Goal: Task Accomplishment & Management: Use online tool/utility

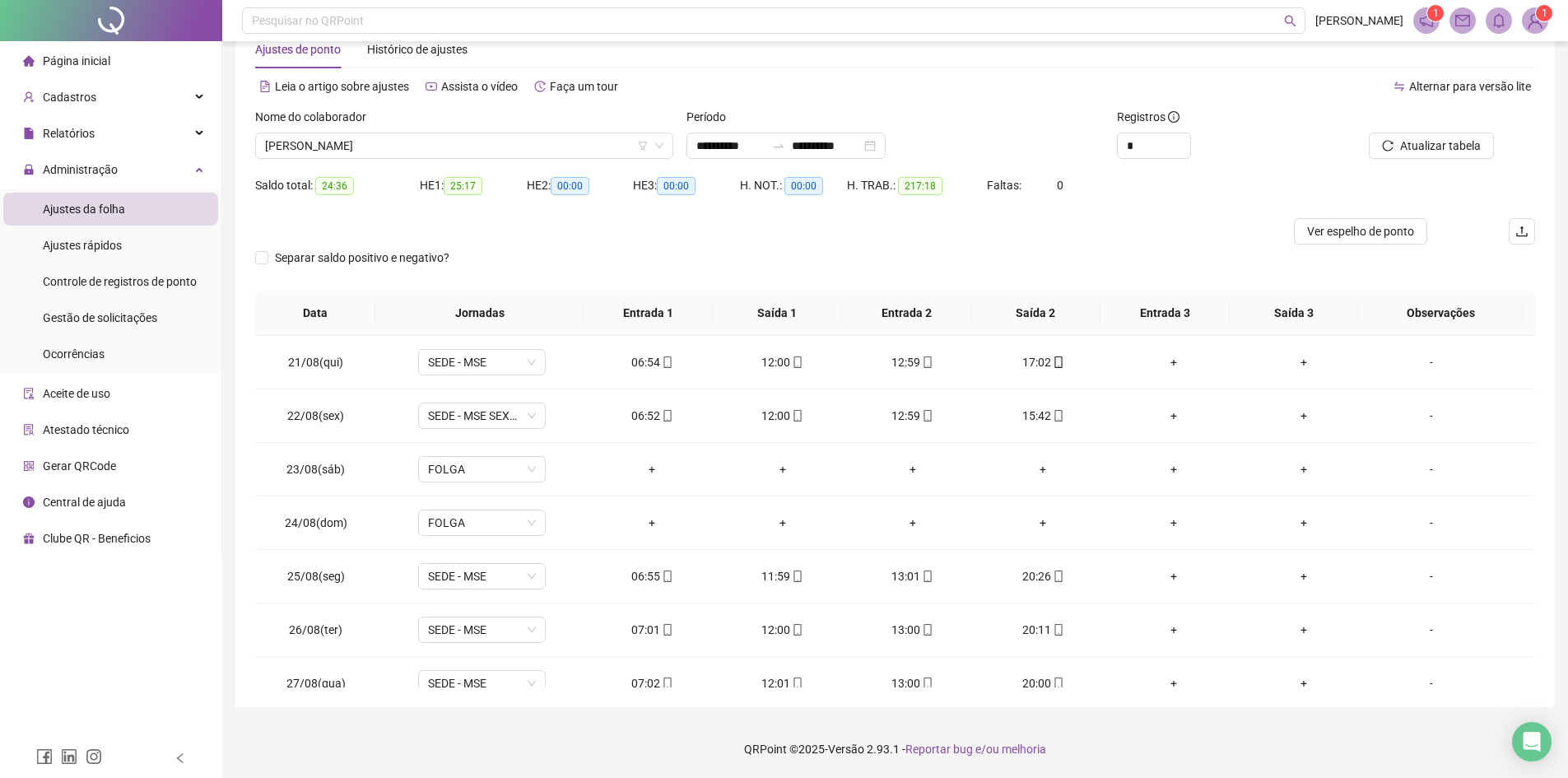
scroll to position [949, 0]
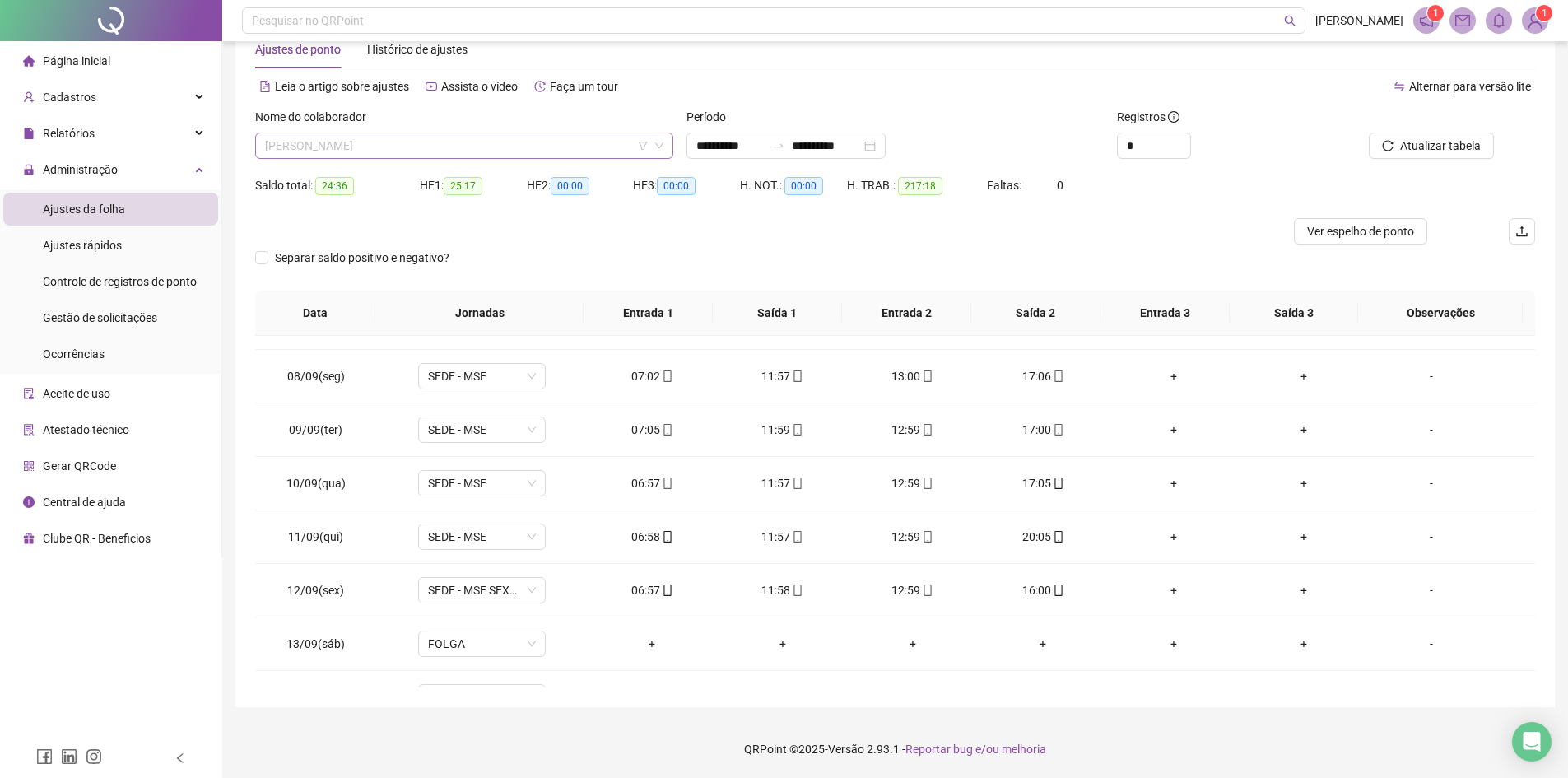
click at [417, 133] on span "[PERSON_NAME]" at bounding box center [464, 146] width 398 height 25
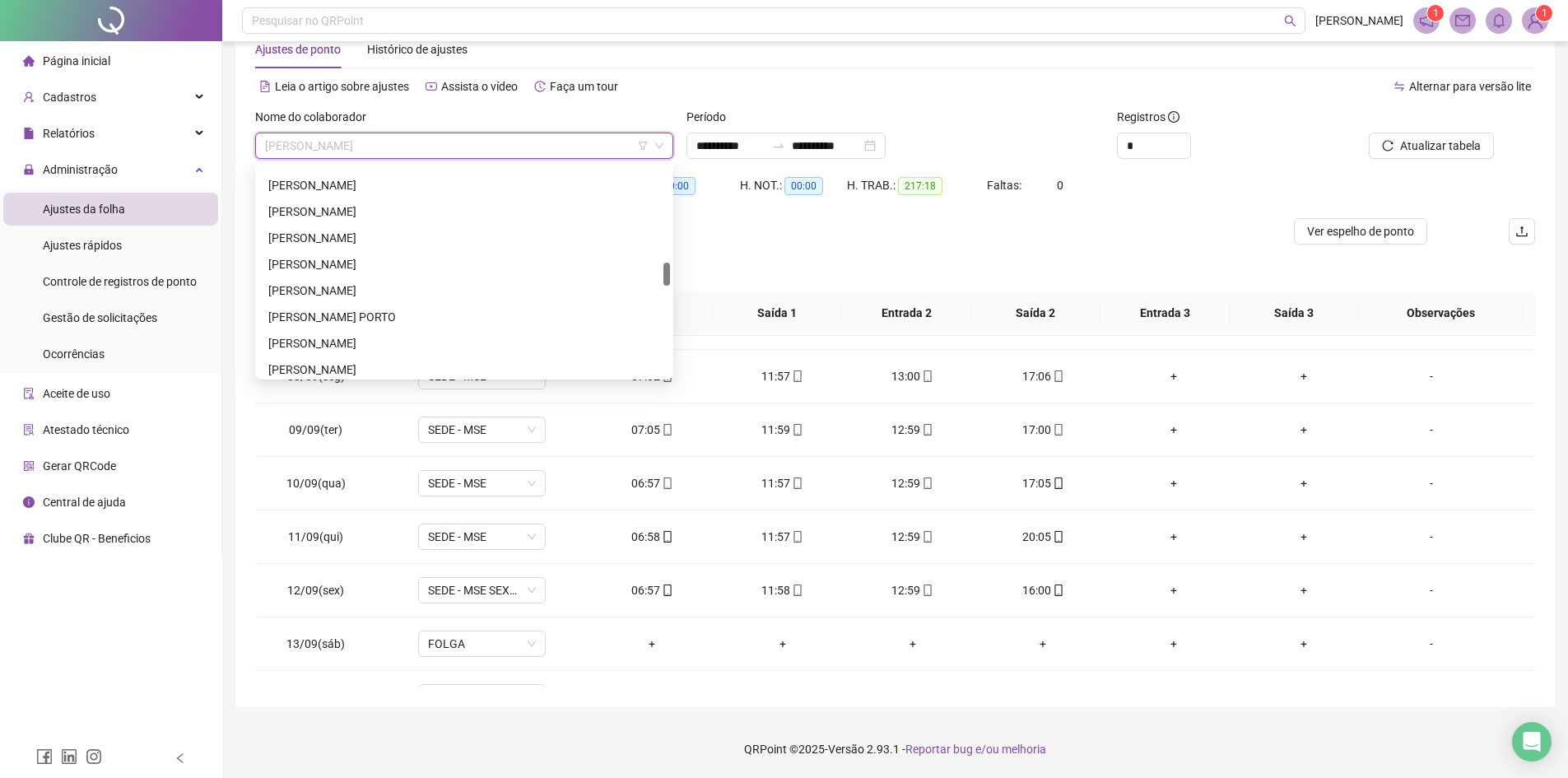
scroll to position [807, 0]
click at [352, 266] on div "[PERSON_NAME]" at bounding box center [464, 267] width 392 height 18
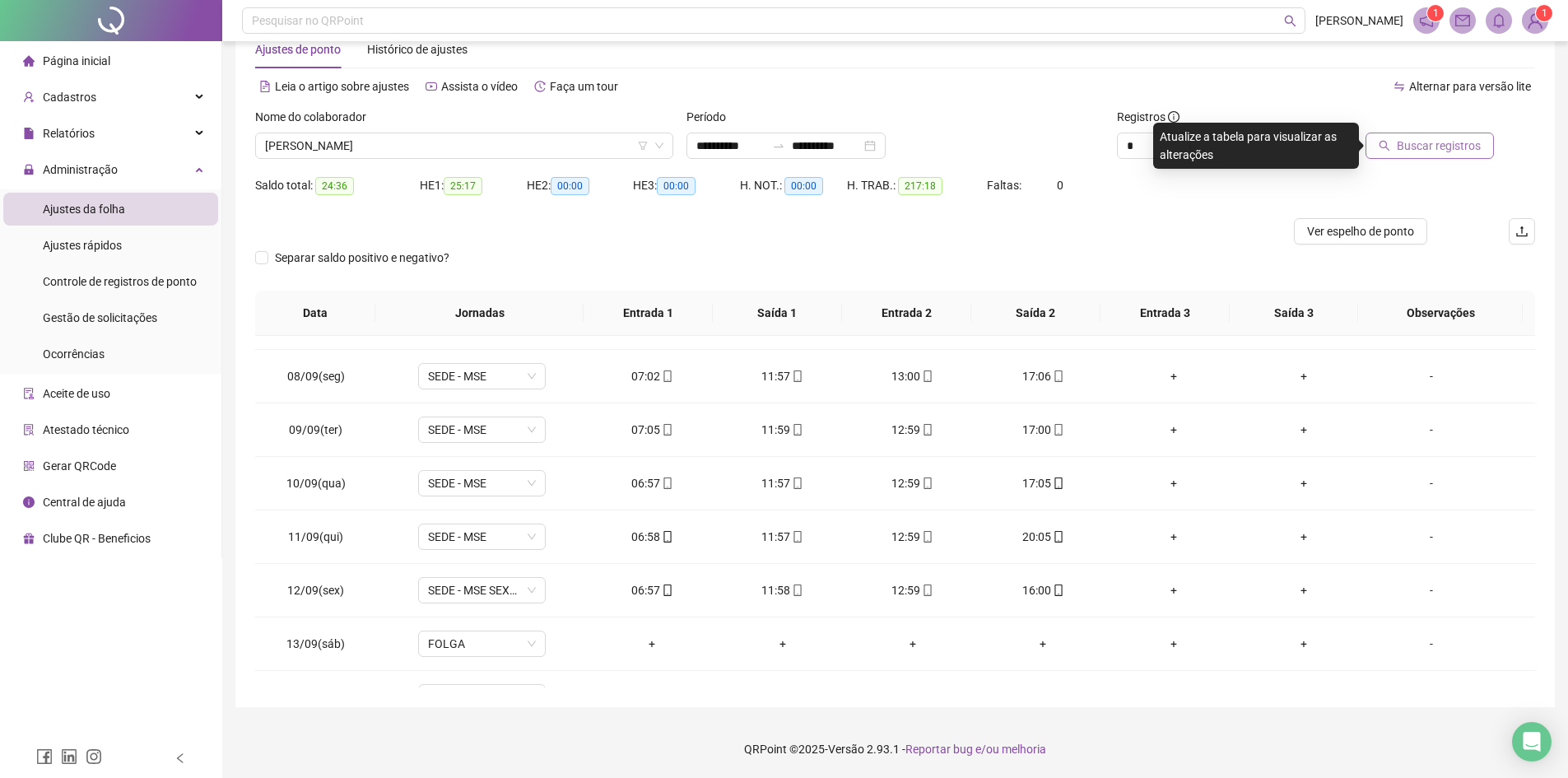
click at [1418, 147] on span "Buscar registros" at bounding box center [1439, 146] width 84 height 18
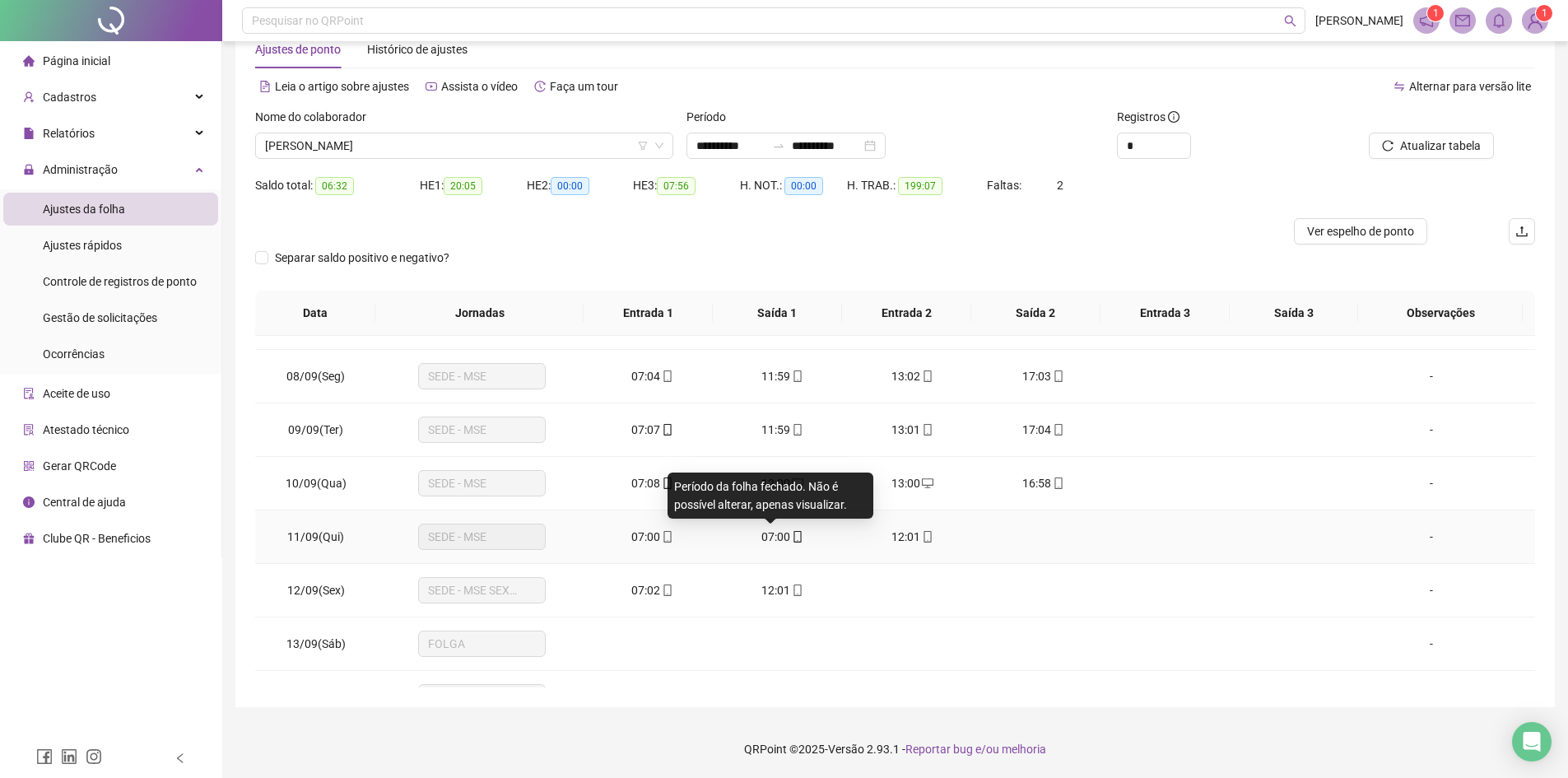
click at [775, 536] on span "07:00" at bounding box center [776, 536] width 29 height 13
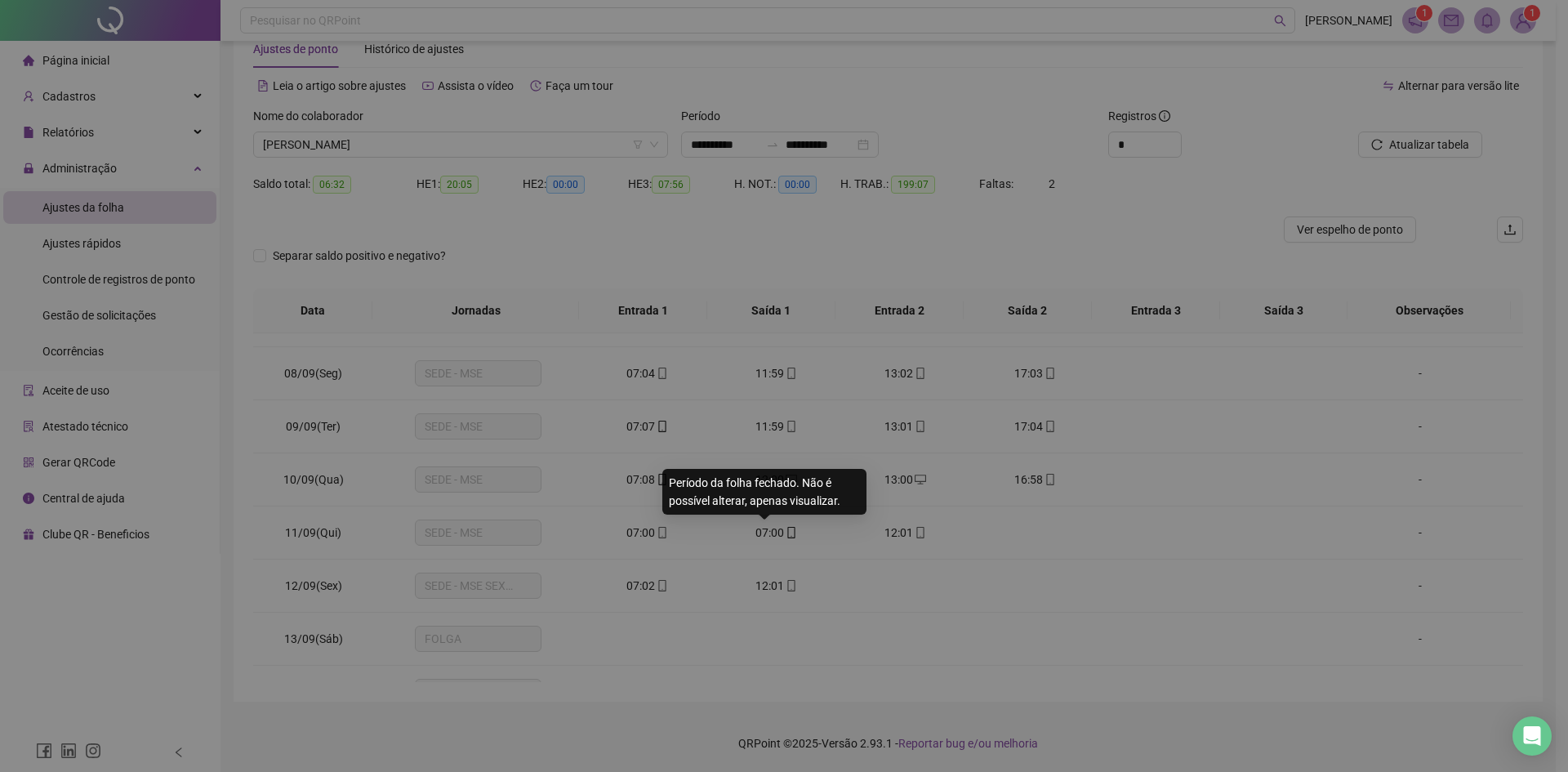
type input "**********"
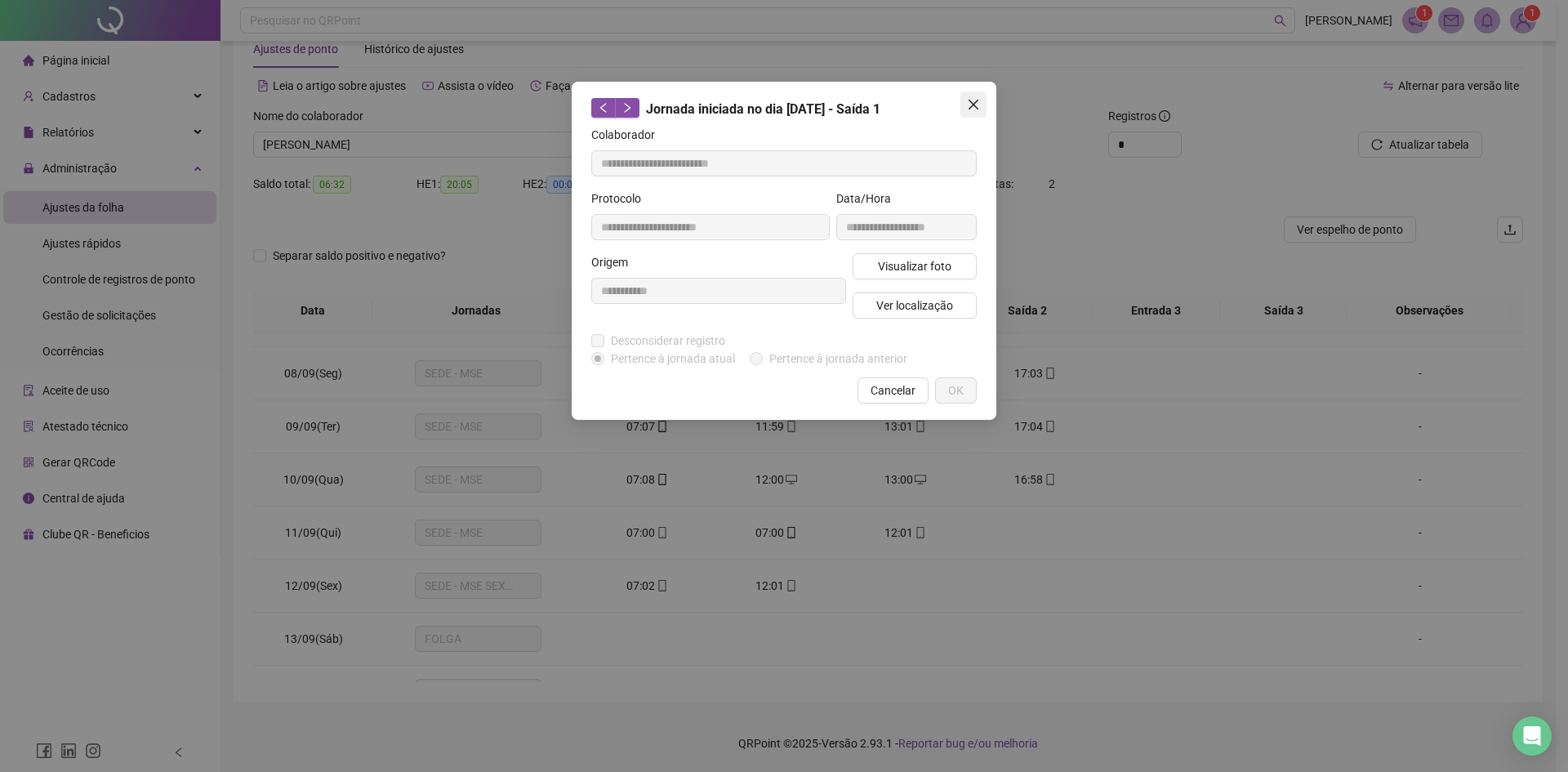
click at [970, 109] on icon "close" at bounding box center [974, 105] width 9 height 9
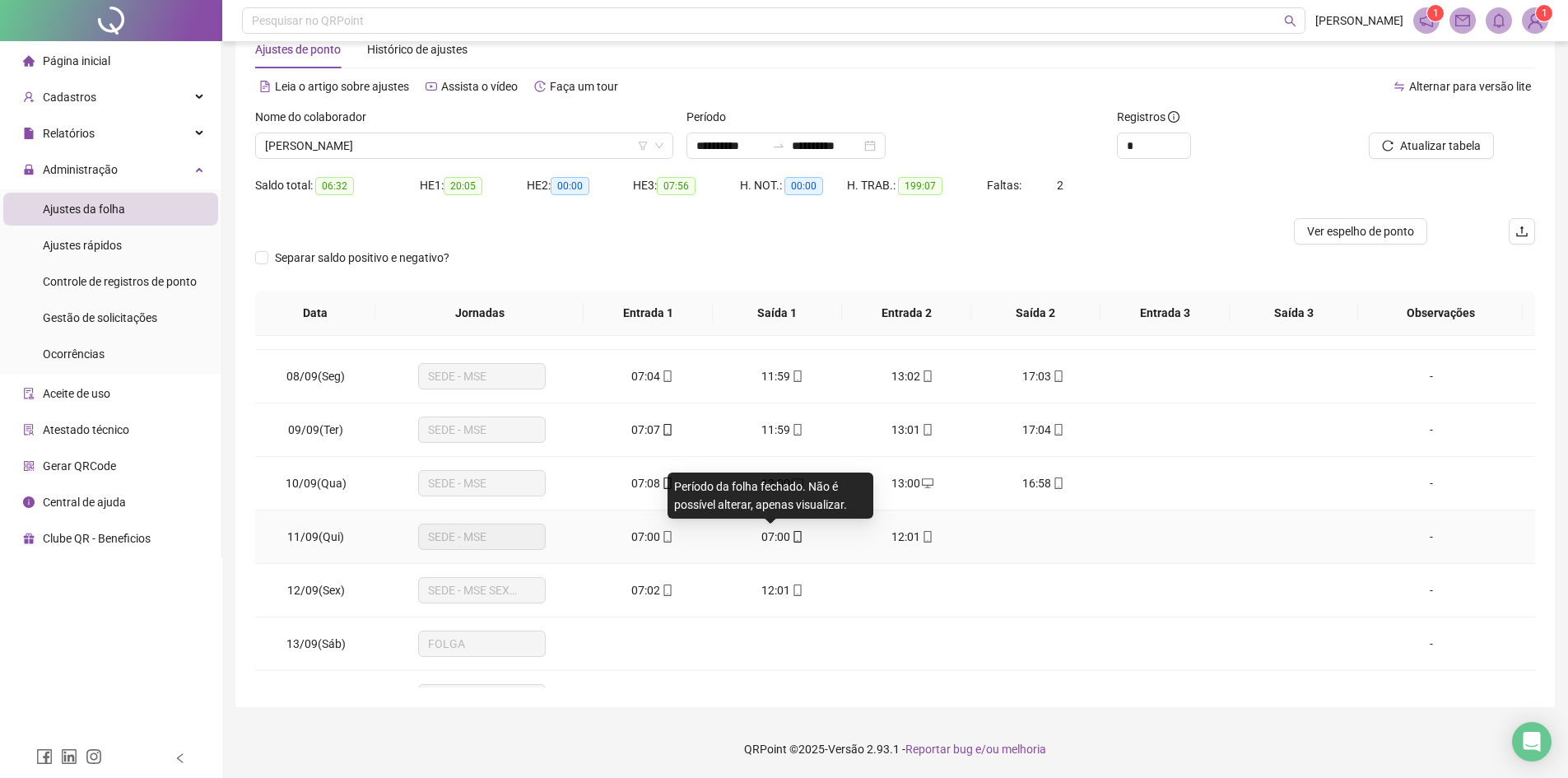
click at [782, 537] on span "07:00" at bounding box center [776, 536] width 29 height 13
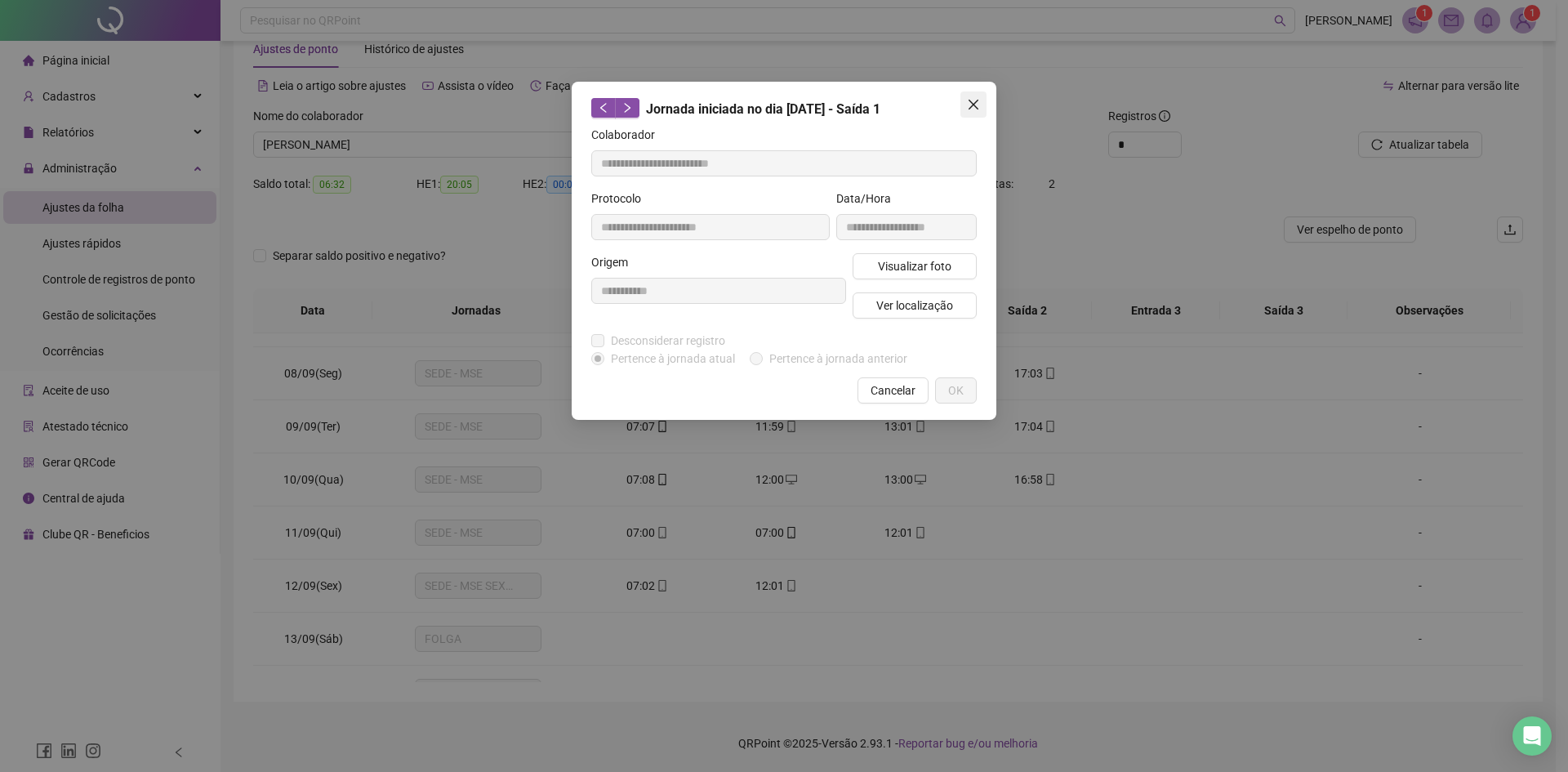
click at [977, 107] on icon "close" at bounding box center [974, 105] width 13 height 13
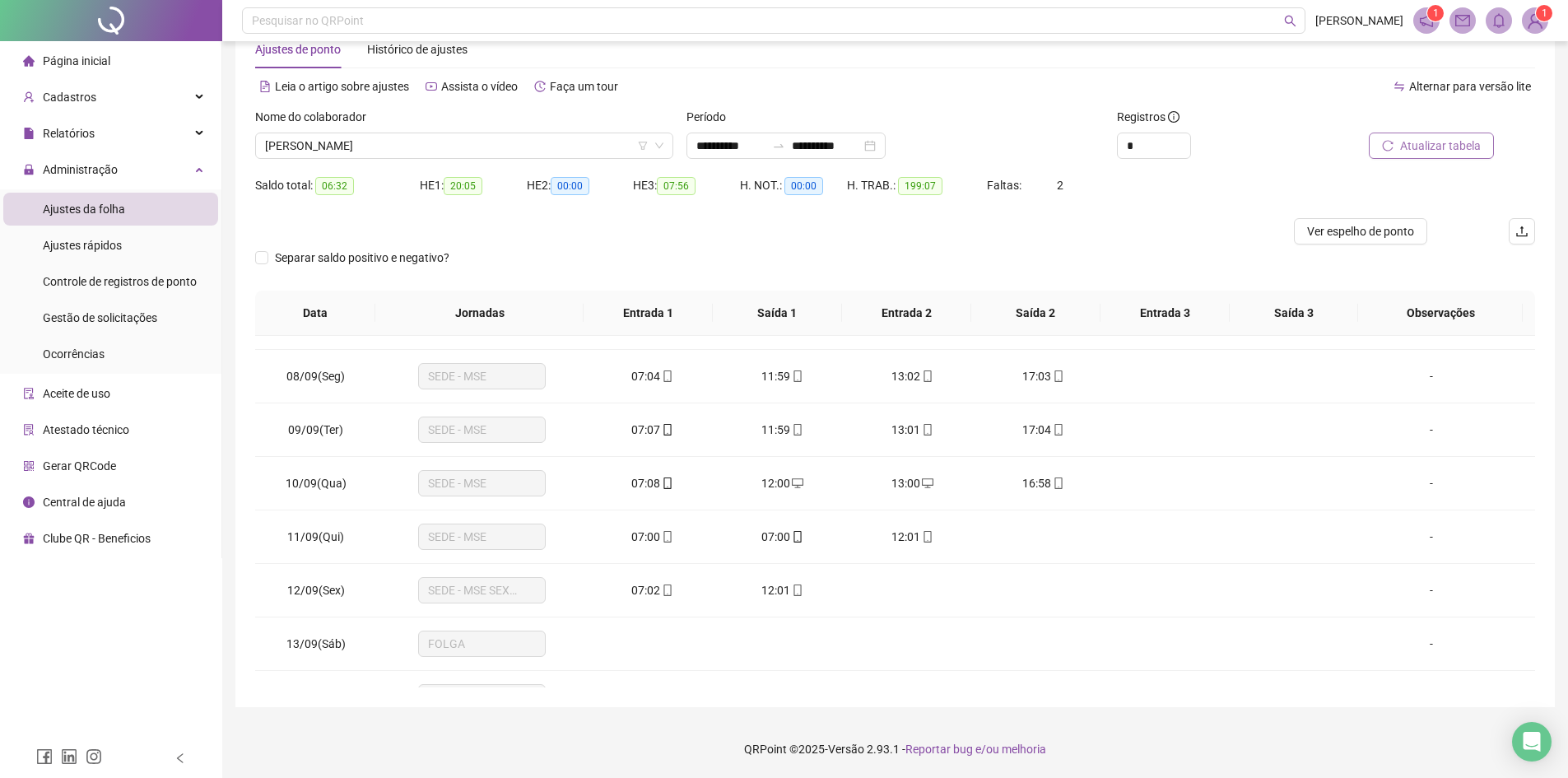
click at [1450, 146] on span "Atualizar tabela" at bounding box center [1440, 146] width 81 height 18
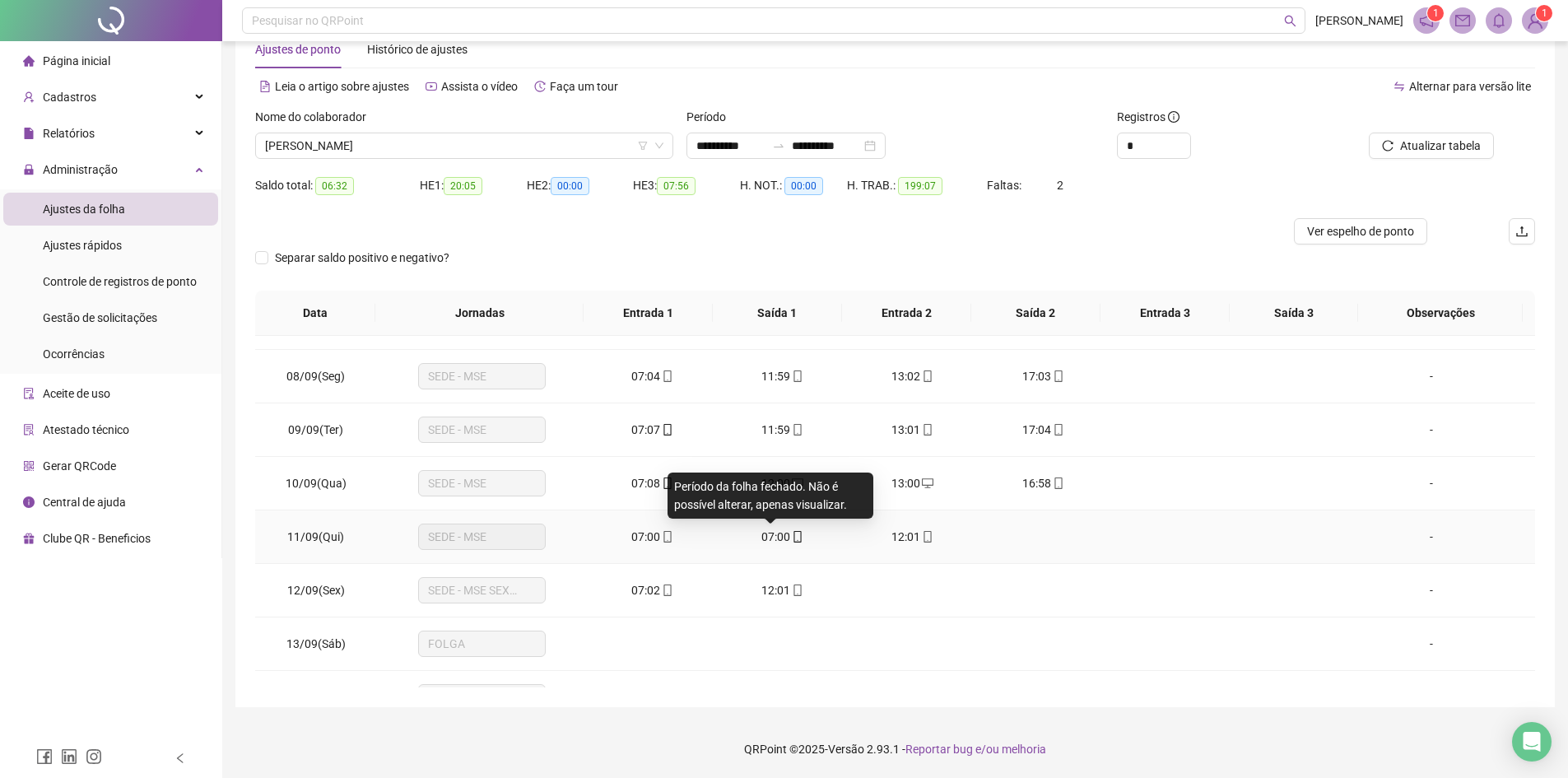
click at [774, 539] on span "07:00" at bounding box center [776, 536] width 29 height 13
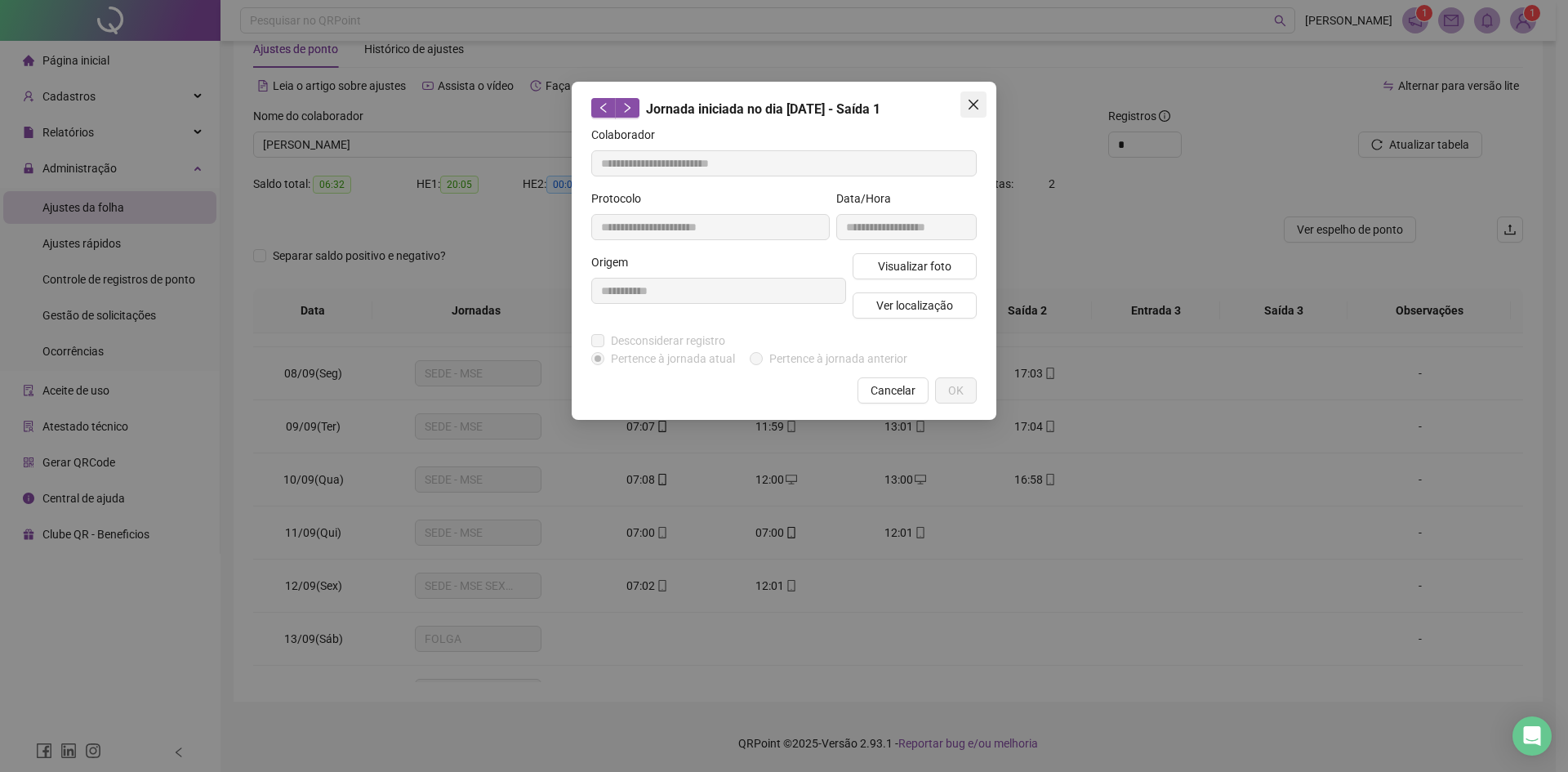
click at [976, 108] on icon "close" at bounding box center [974, 105] width 9 height 9
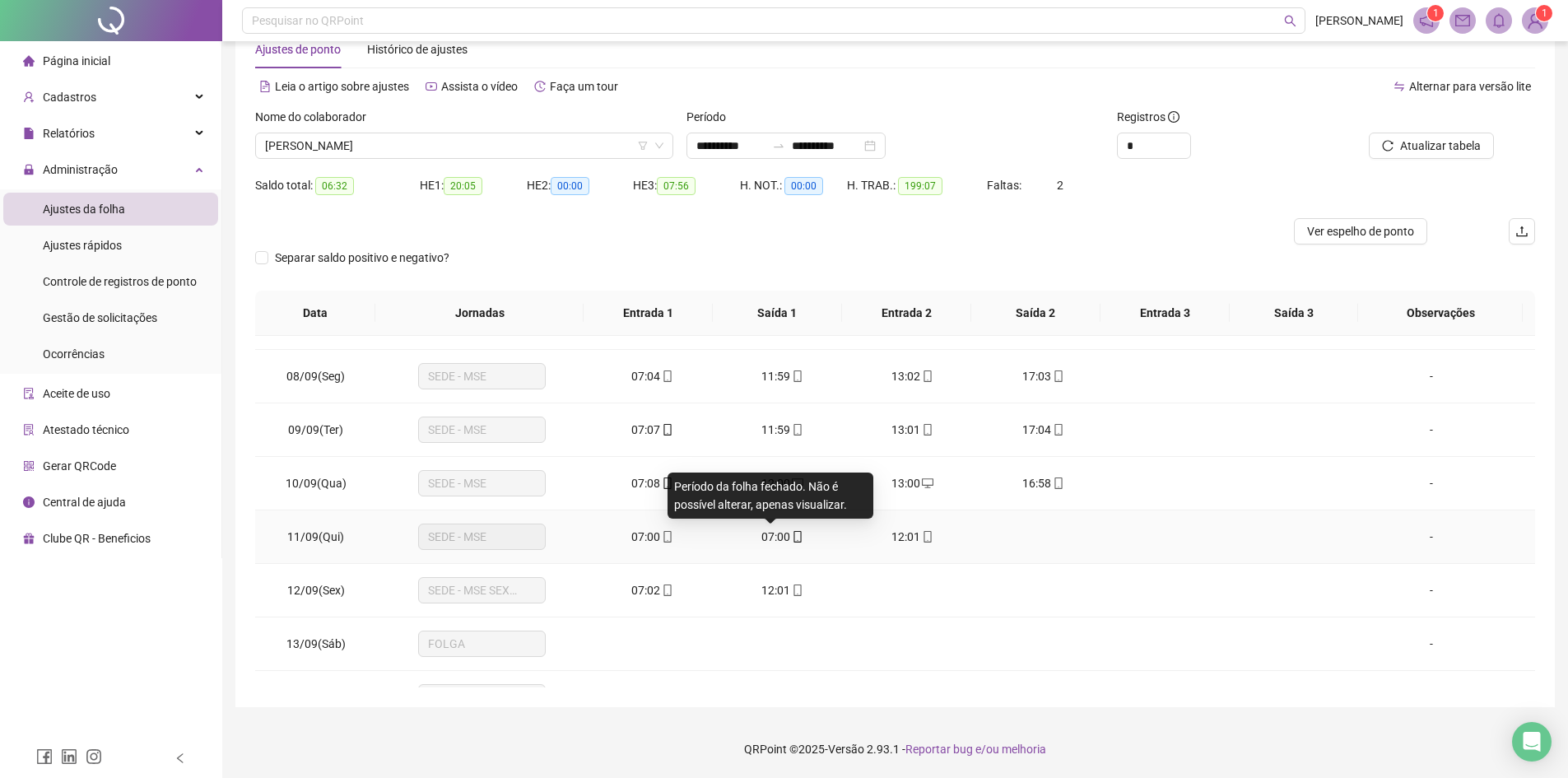
click at [772, 536] on span "07:00" at bounding box center [776, 536] width 29 height 13
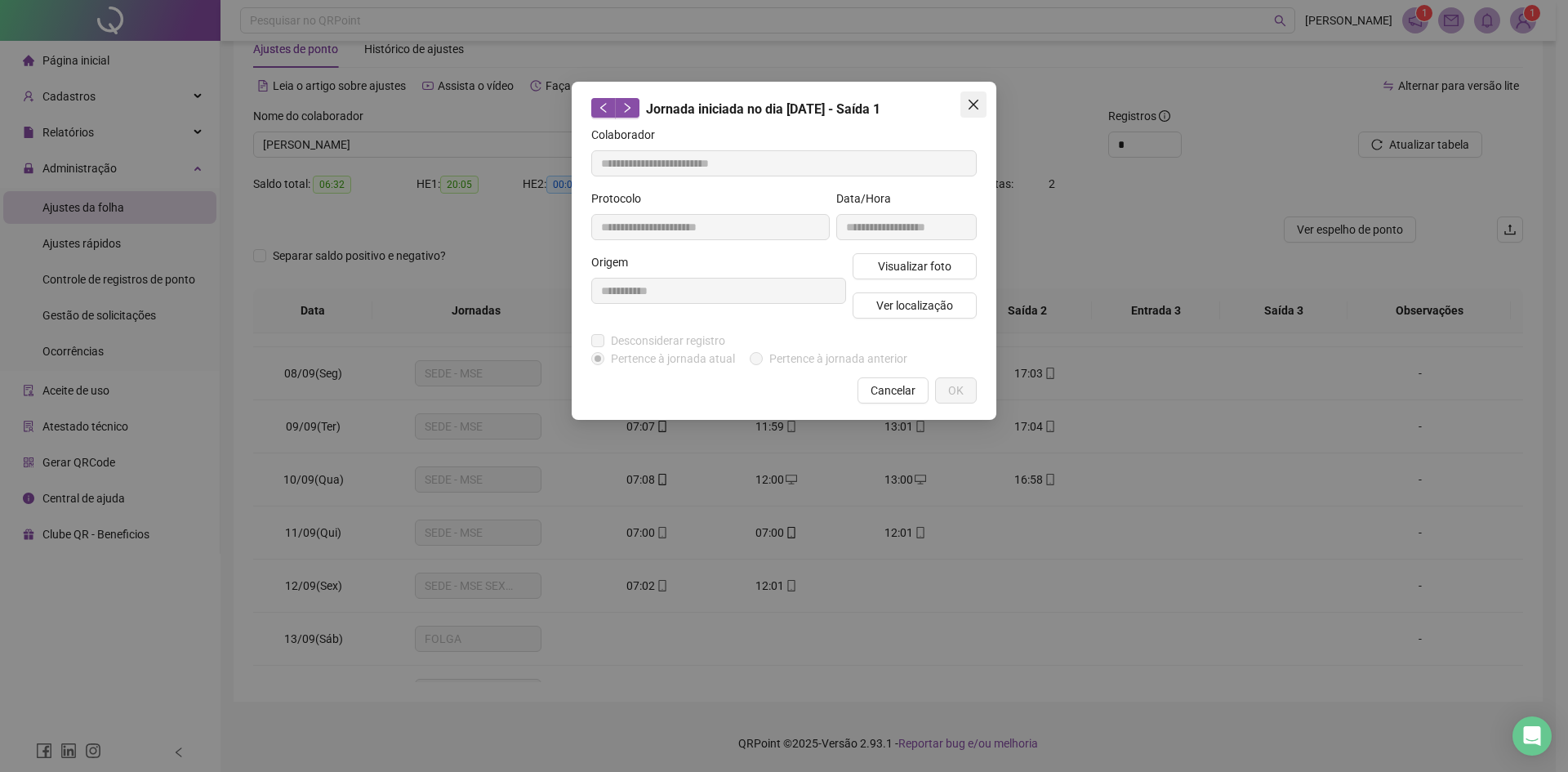
click at [971, 103] on icon "close" at bounding box center [974, 105] width 9 height 9
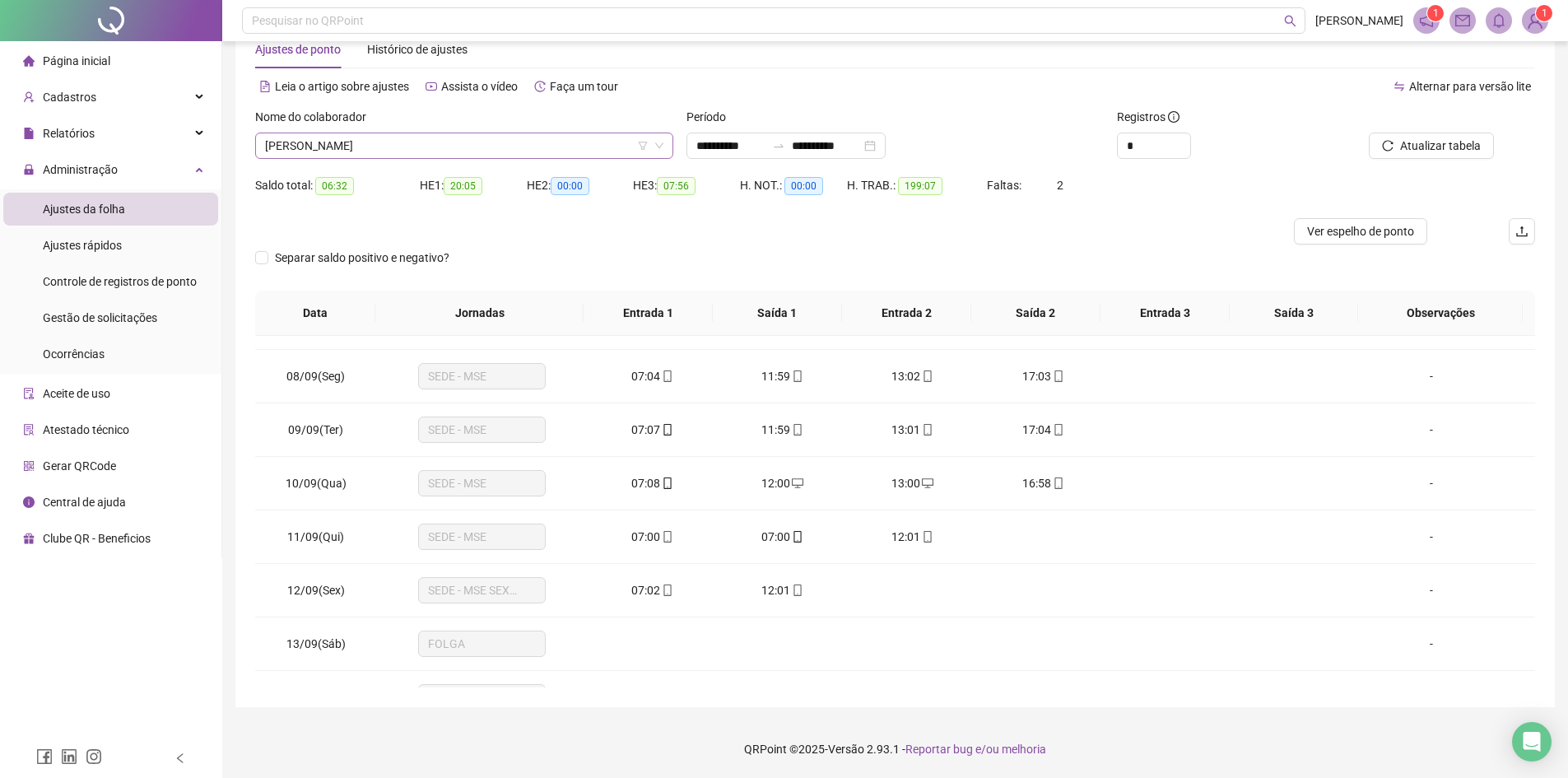
click at [494, 137] on span "[PERSON_NAME]" at bounding box center [464, 146] width 398 height 25
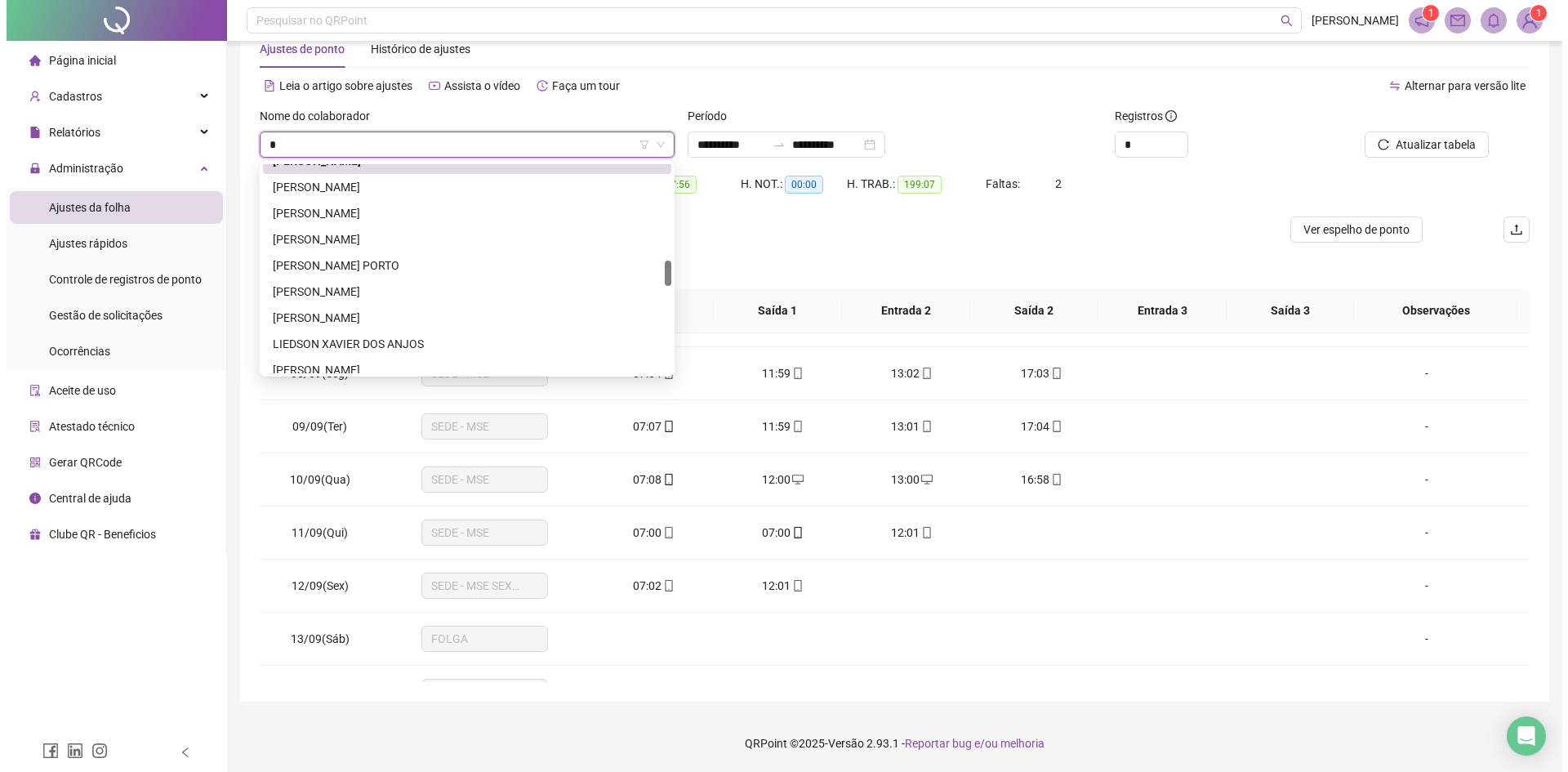
scroll to position [0, 0]
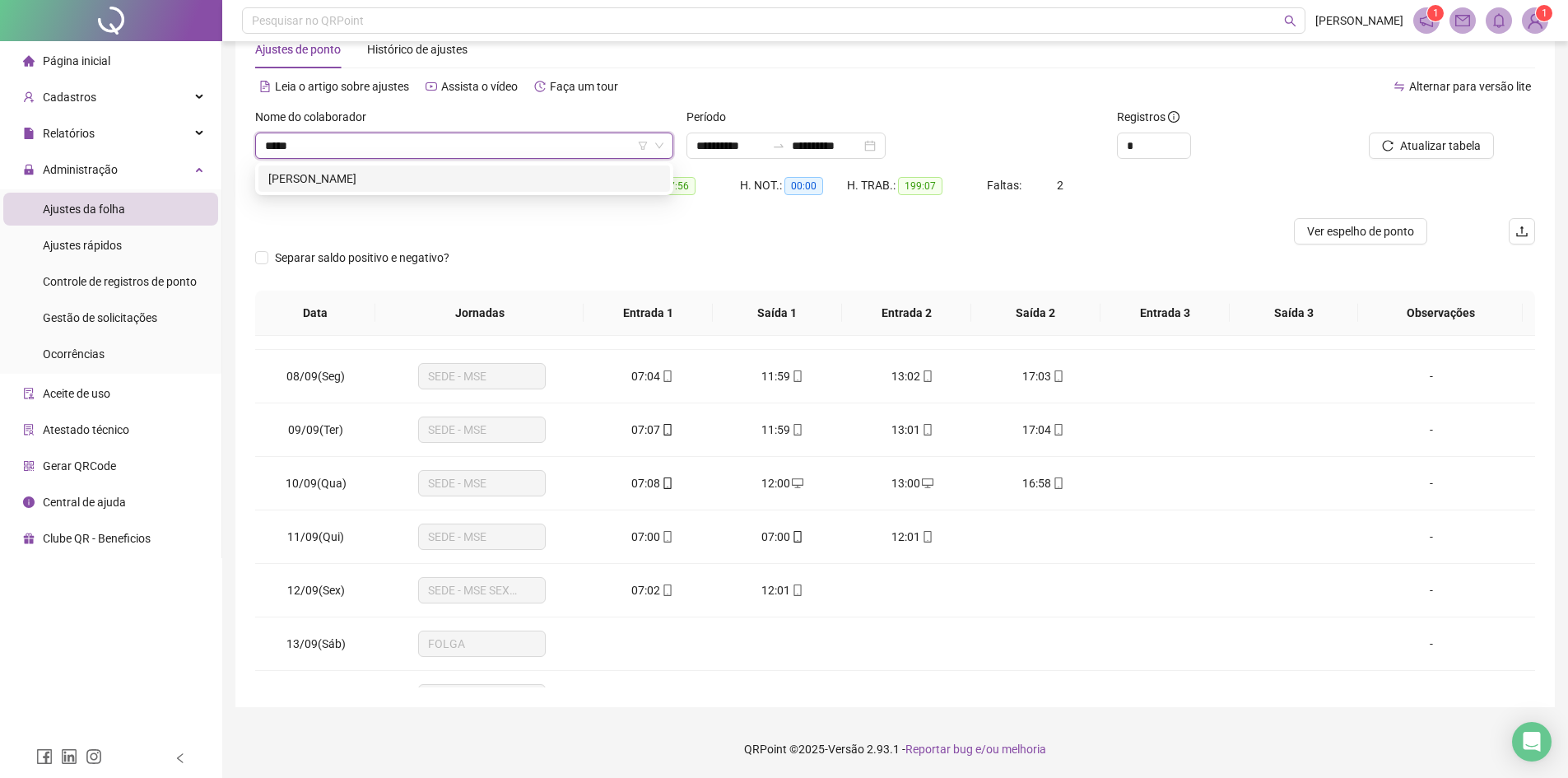
type input "******"
click at [492, 179] on div "[PERSON_NAME]" at bounding box center [464, 178] width 392 height 18
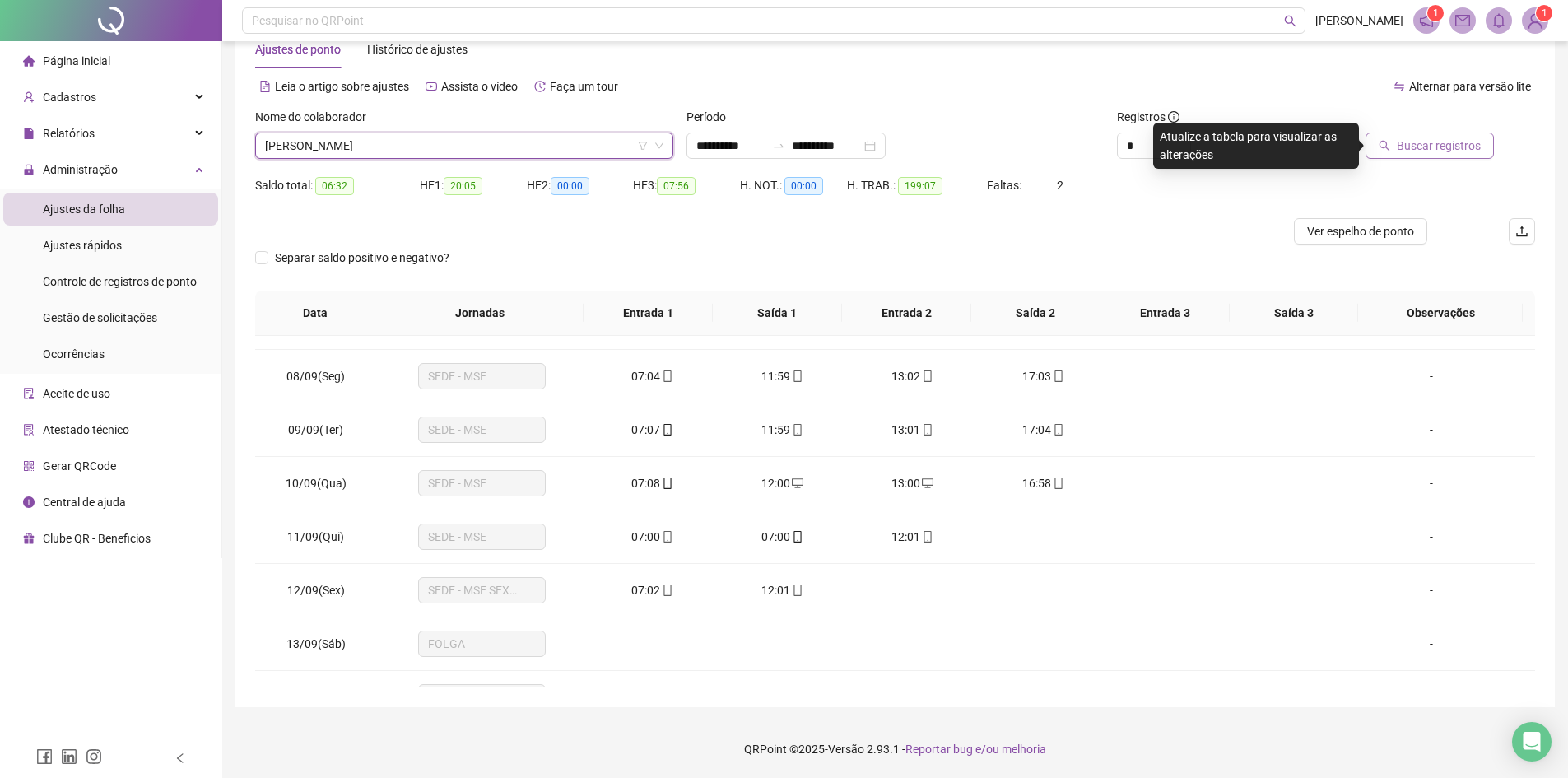
click at [1429, 150] on span "Buscar registros" at bounding box center [1439, 146] width 84 height 18
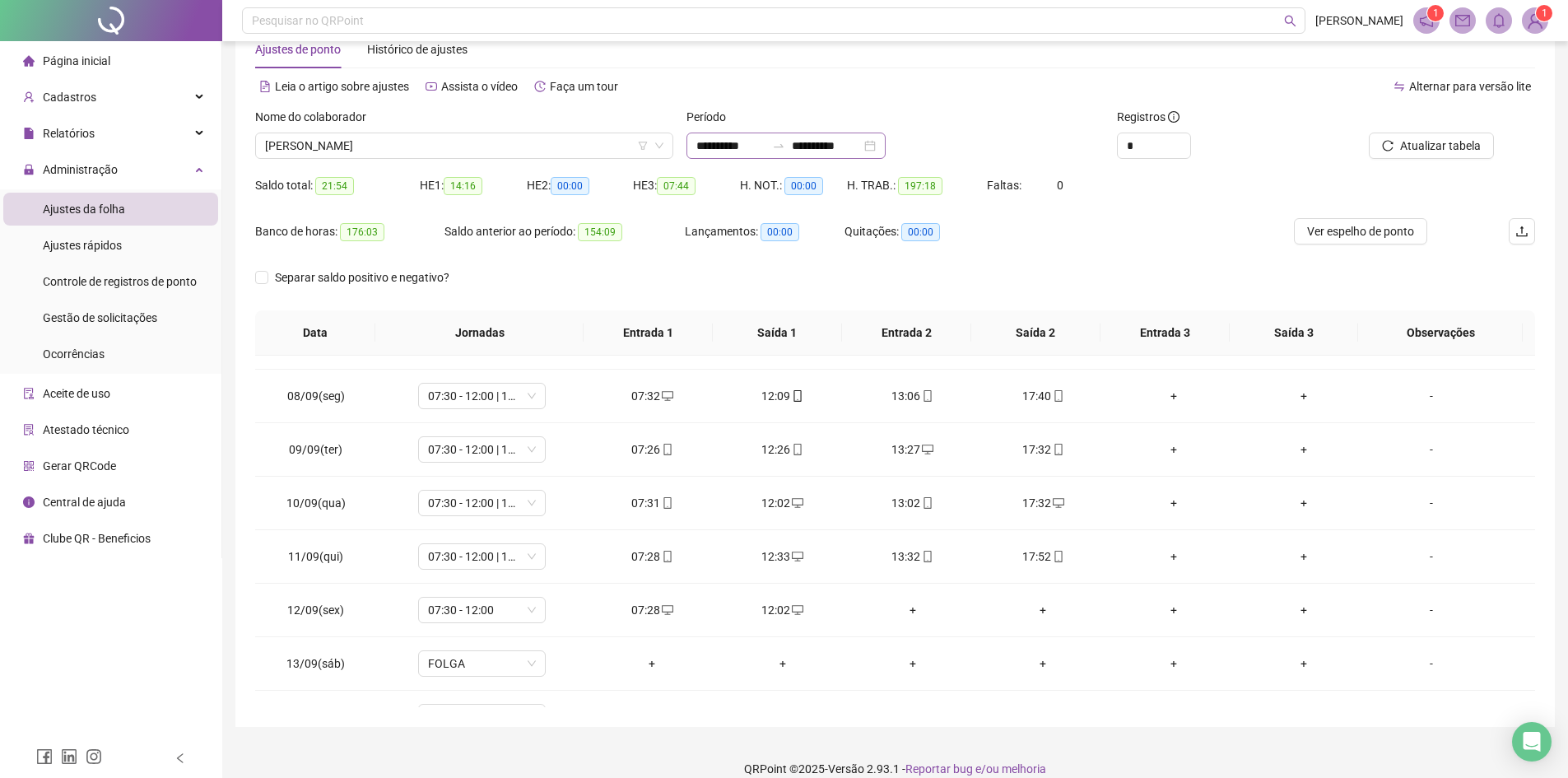
click at [885, 146] on div "**********" at bounding box center [785, 146] width 199 height 27
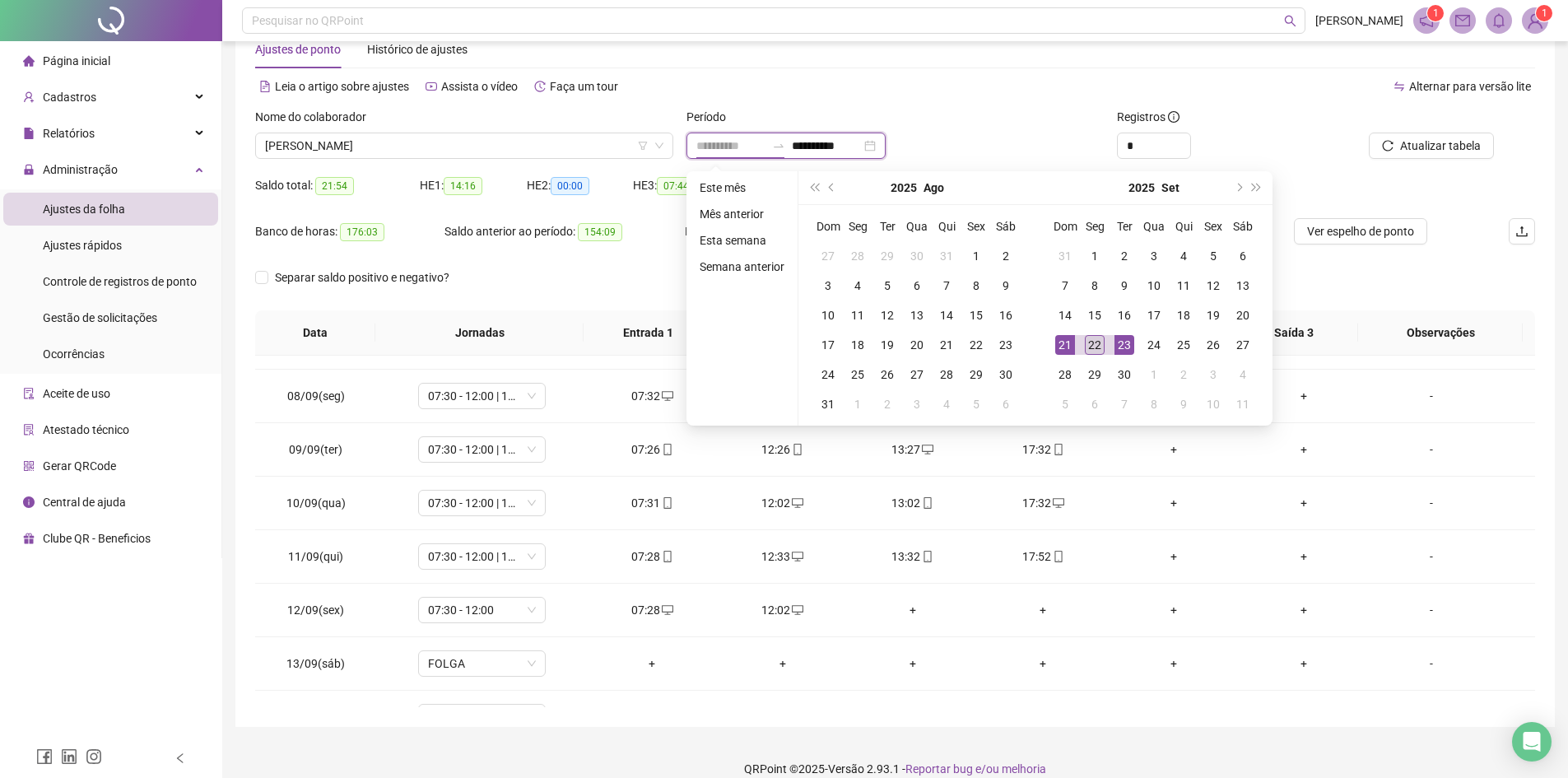
type input "**********"
click at [1097, 349] on div "22" at bounding box center [1094, 344] width 20 height 20
type input "**********"
click at [1093, 343] on div "22" at bounding box center [1094, 344] width 20 height 20
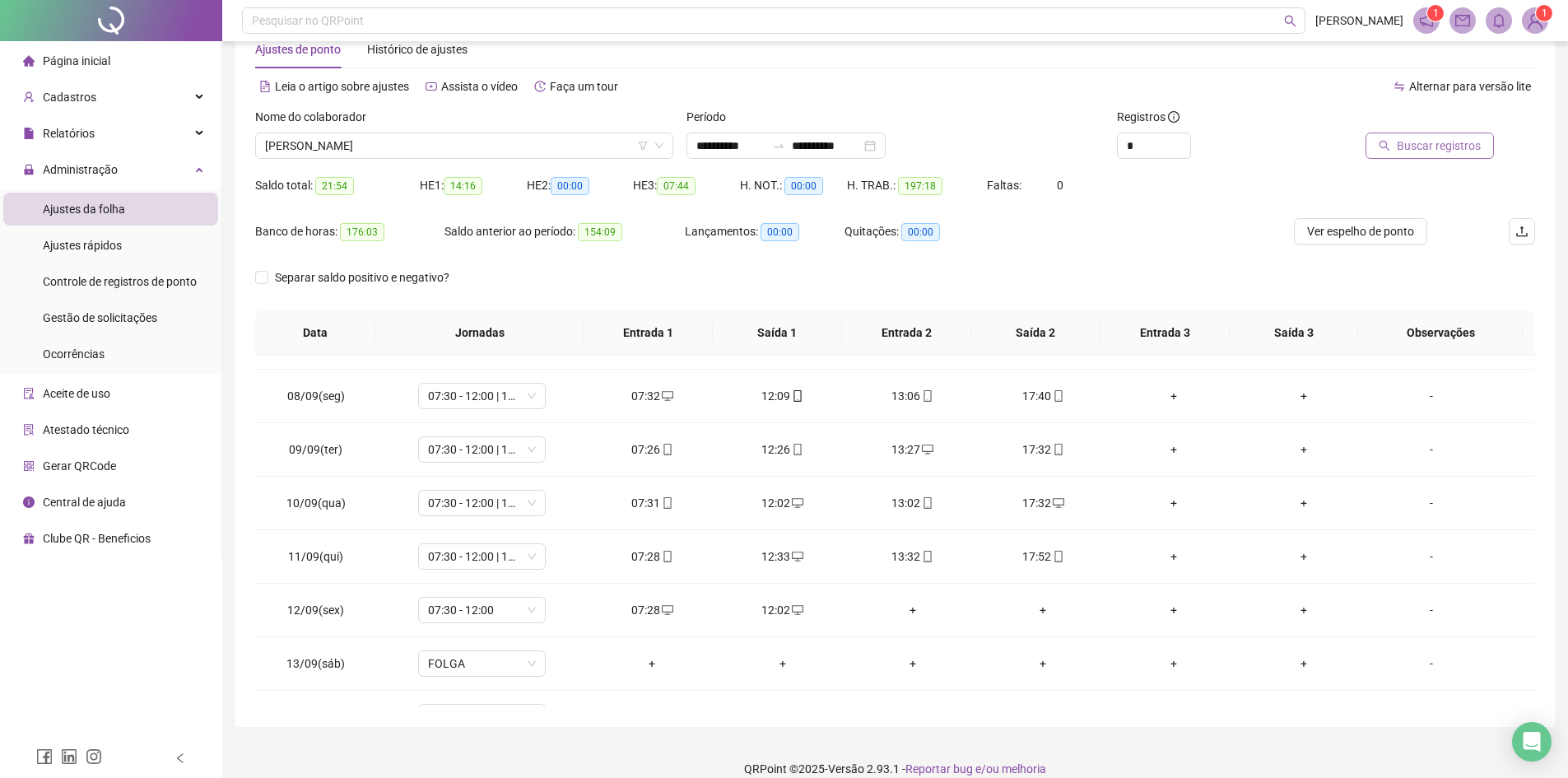
click at [1427, 148] on span "Buscar registros" at bounding box center [1439, 146] width 84 height 18
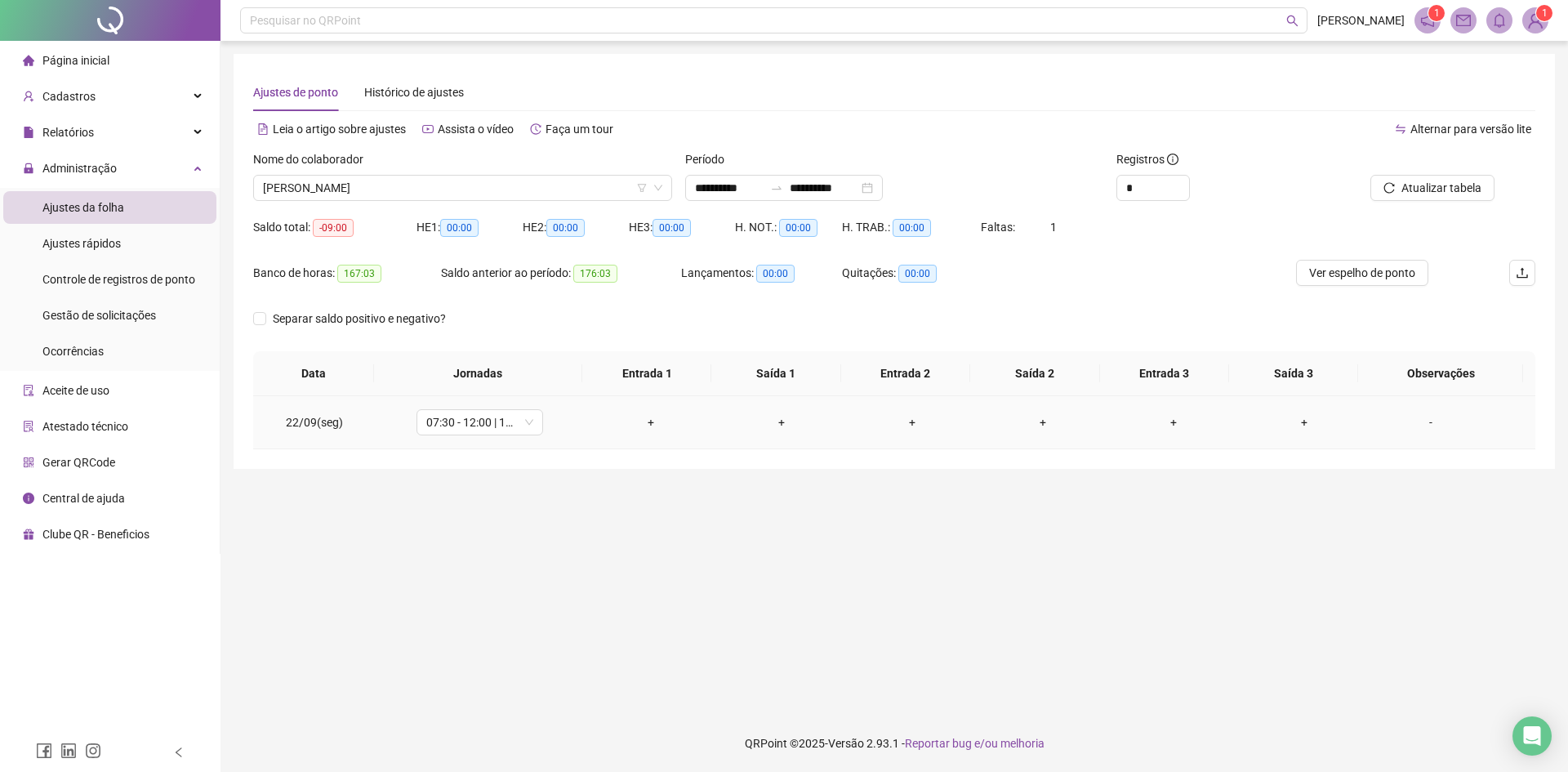
click at [647, 418] on div "+" at bounding box center [651, 422] width 105 height 18
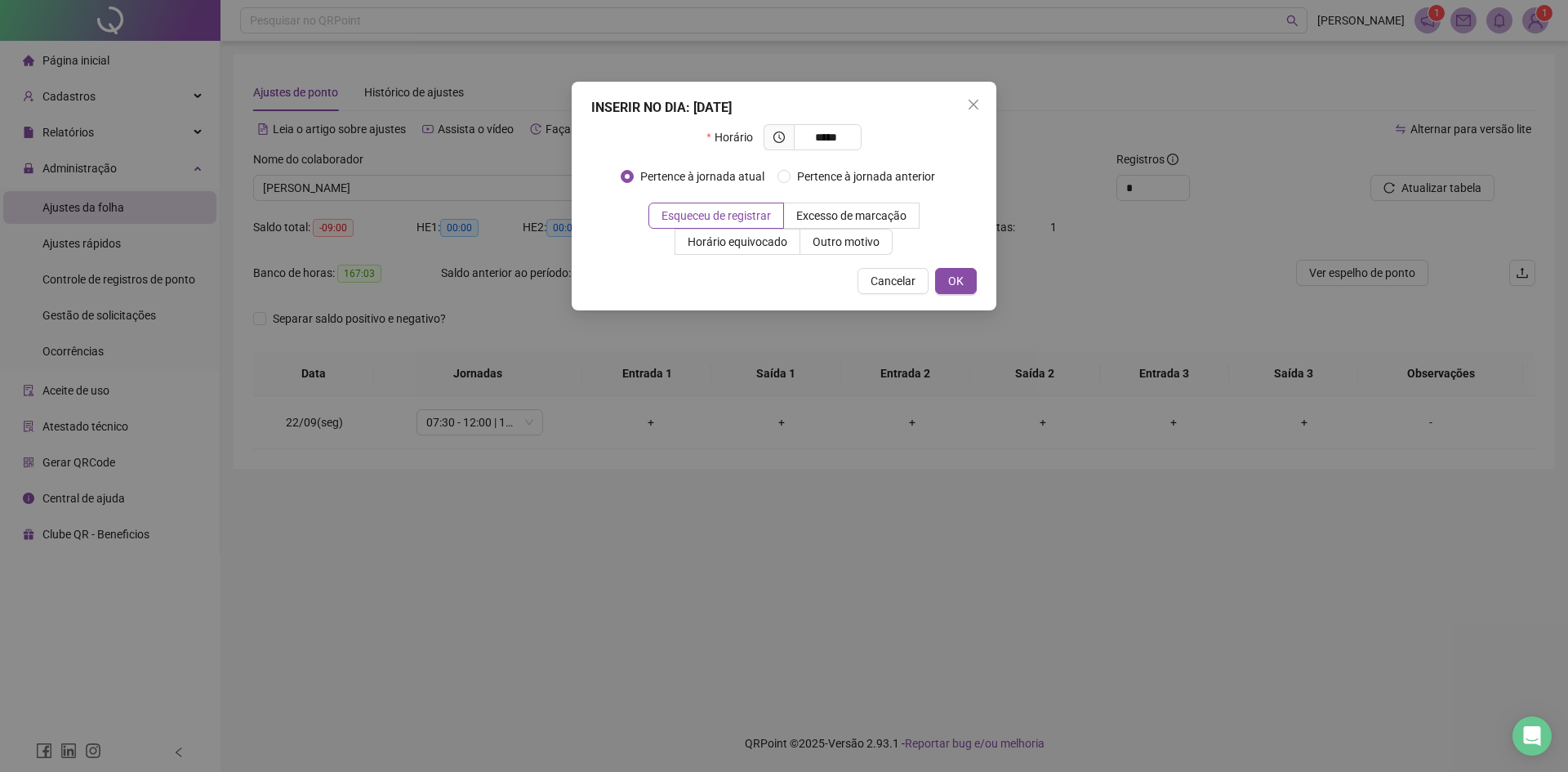
type input "*****"
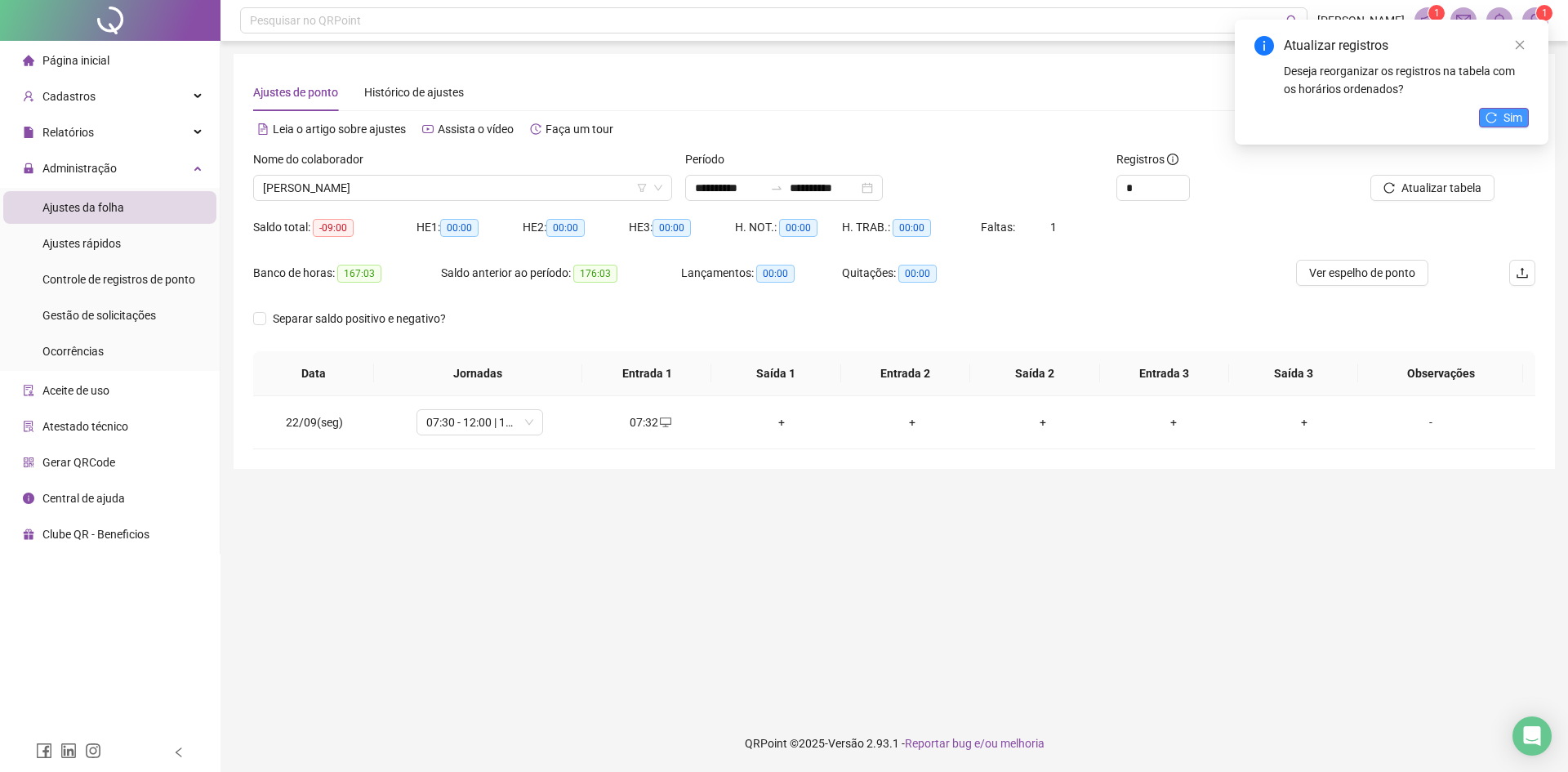
click at [1506, 114] on span "Sim" at bounding box center [1513, 117] width 19 height 18
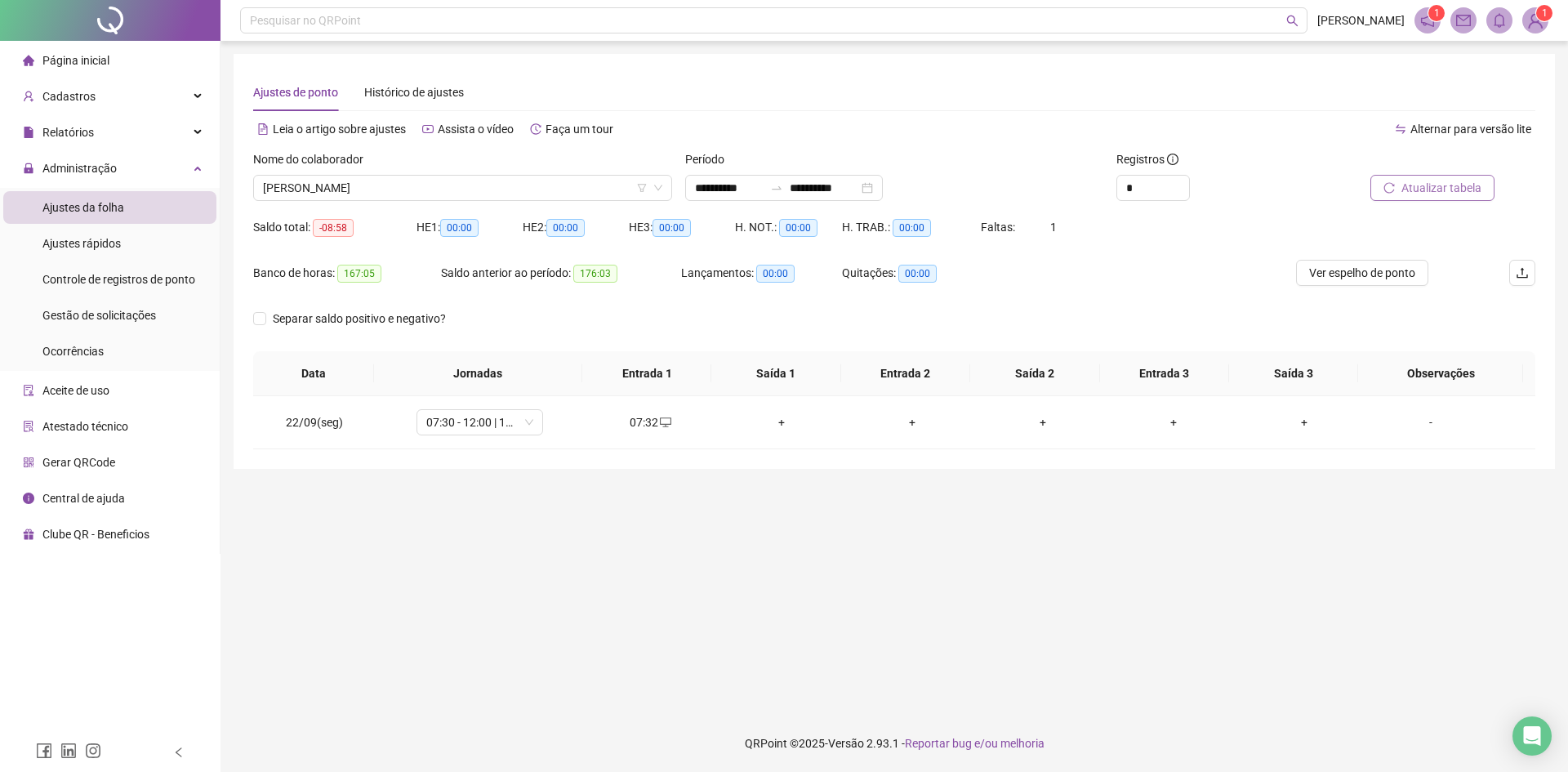
click at [1450, 191] on span "Atualizar tabela" at bounding box center [1441, 188] width 80 height 18
click at [1415, 186] on span "Atualizar tabela" at bounding box center [1441, 188] width 80 height 18
